Goal: Transaction & Acquisition: Purchase product/service

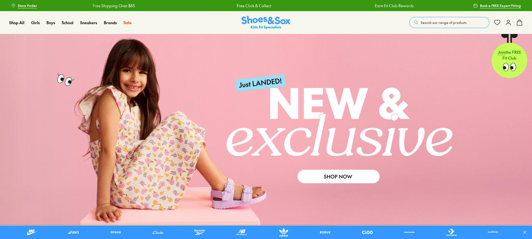
drag, startPoint x: 421, startPoint y: 18, endPoint x: 411, endPoint y: 18, distance: 10.1
click at [421, 18] on button "Search our range of products" at bounding box center [449, 22] width 80 height 11
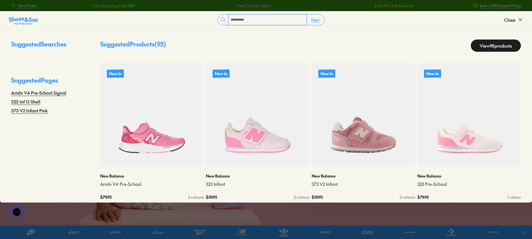
type input "**********"
click at [473, 45] on link "View 95 products" at bounding box center [496, 46] width 50 height 12
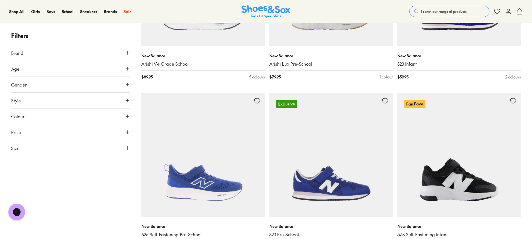
scroll to position [1558, 0]
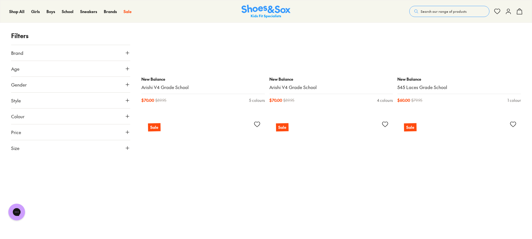
scroll to position [4285, 0]
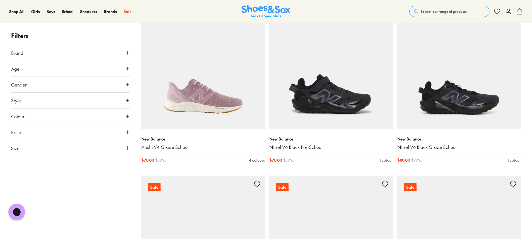
scroll to position [4340, 0]
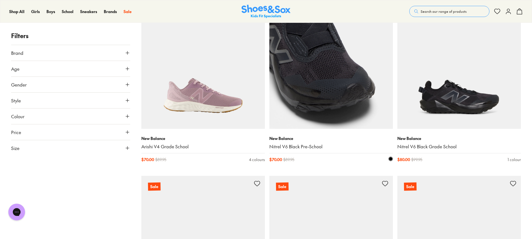
click at [327, 104] on img at bounding box center [331, 67] width 124 height 124
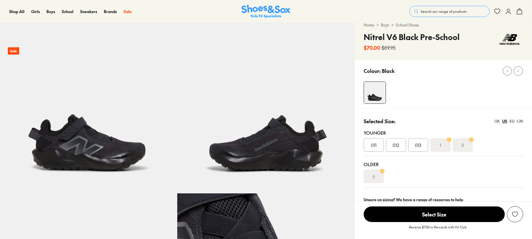
select select "*"
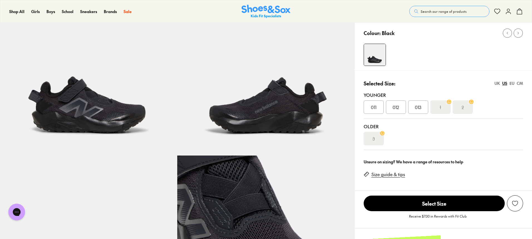
scroll to position [28, 0]
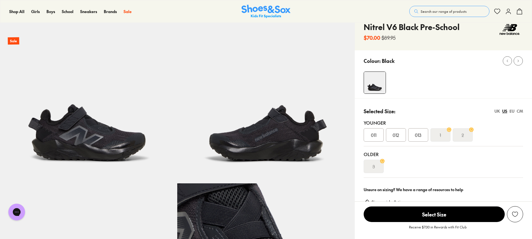
click at [85, 143] on img at bounding box center [88, 94] width 177 height 177
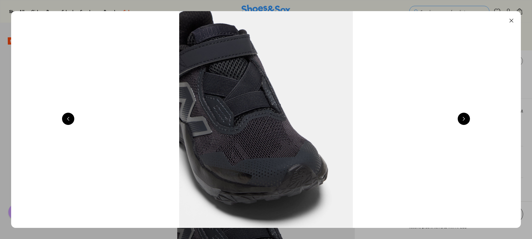
scroll to position [0, 512]
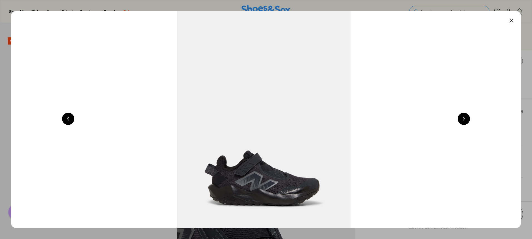
click at [464, 119] on button at bounding box center [464, 119] width 12 height 12
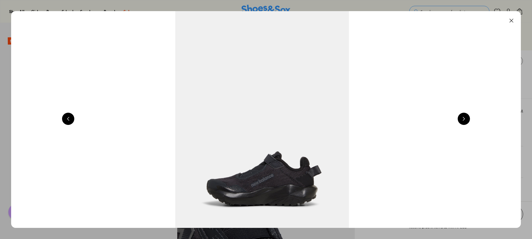
scroll to position [0, 1024]
click at [73, 121] on button at bounding box center [68, 119] width 12 height 12
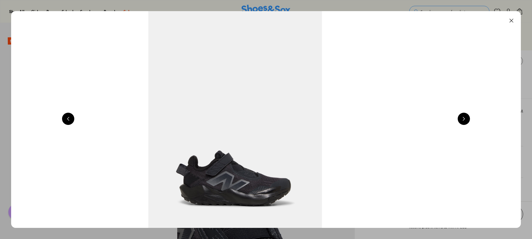
scroll to position [0, 512]
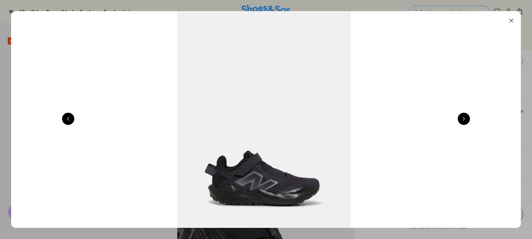
click at [468, 117] on button at bounding box center [464, 119] width 12 height 12
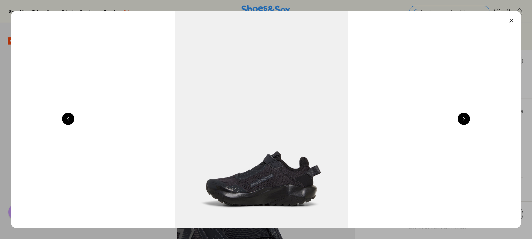
click at [467, 118] on button at bounding box center [464, 119] width 12 height 12
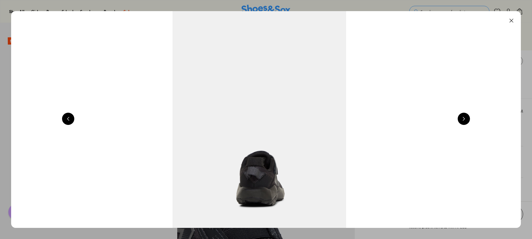
click at [466, 122] on button at bounding box center [464, 119] width 12 height 12
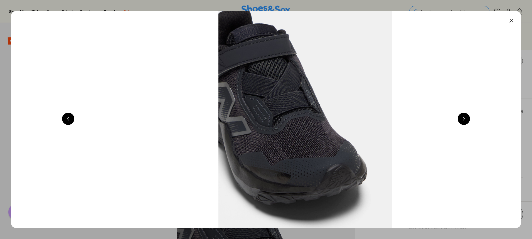
scroll to position [0, 2048]
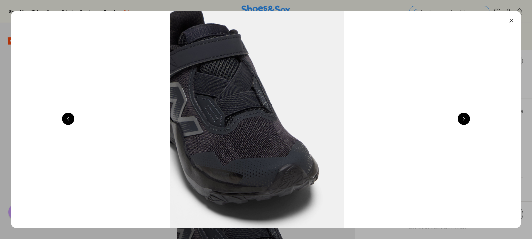
click at [512, 21] on button at bounding box center [511, 20] width 12 height 12
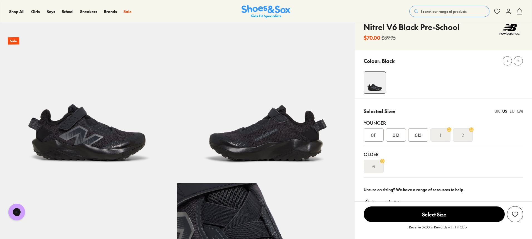
click at [467, 160] on div "3" at bounding box center [443, 166] width 159 height 13
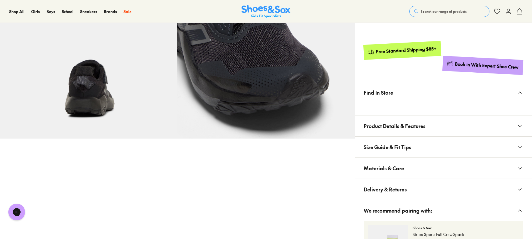
scroll to position [250, 0]
click at [517, 167] on icon at bounding box center [519, 168] width 7 height 7
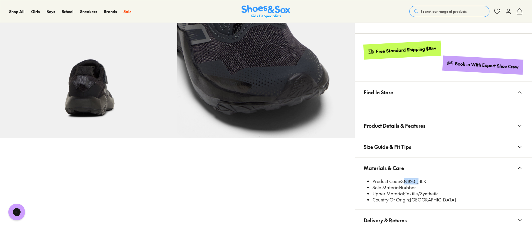
drag, startPoint x: 417, startPoint y: 180, endPoint x: 402, endPoint y: 183, distance: 15.0
click at [402, 183] on li "Product Code: SNB201_BLK" at bounding box center [448, 181] width 151 height 6
copy li "SNB201"
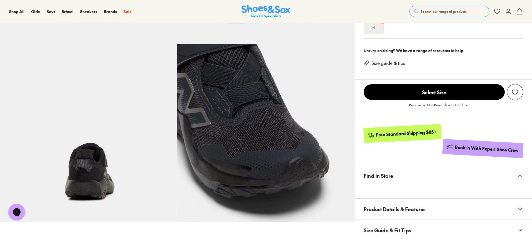
scroll to position [83, 0]
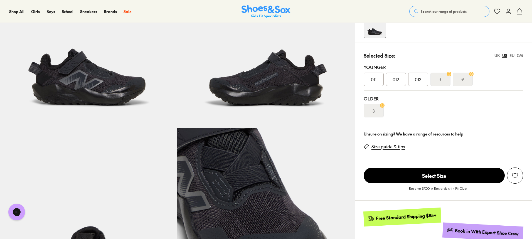
click at [131, 87] on img at bounding box center [88, 38] width 177 height 177
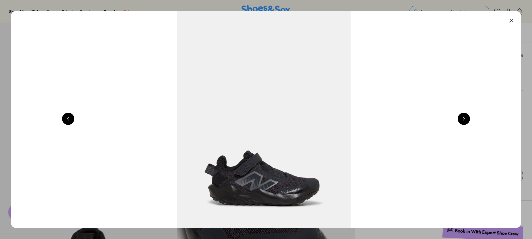
click at [513, 21] on button at bounding box center [511, 20] width 12 height 12
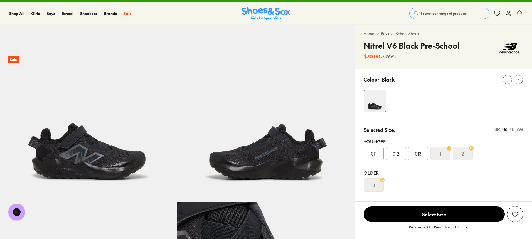
scroll to position [0, 0]
